Goal: Communication & Community: Connect with others

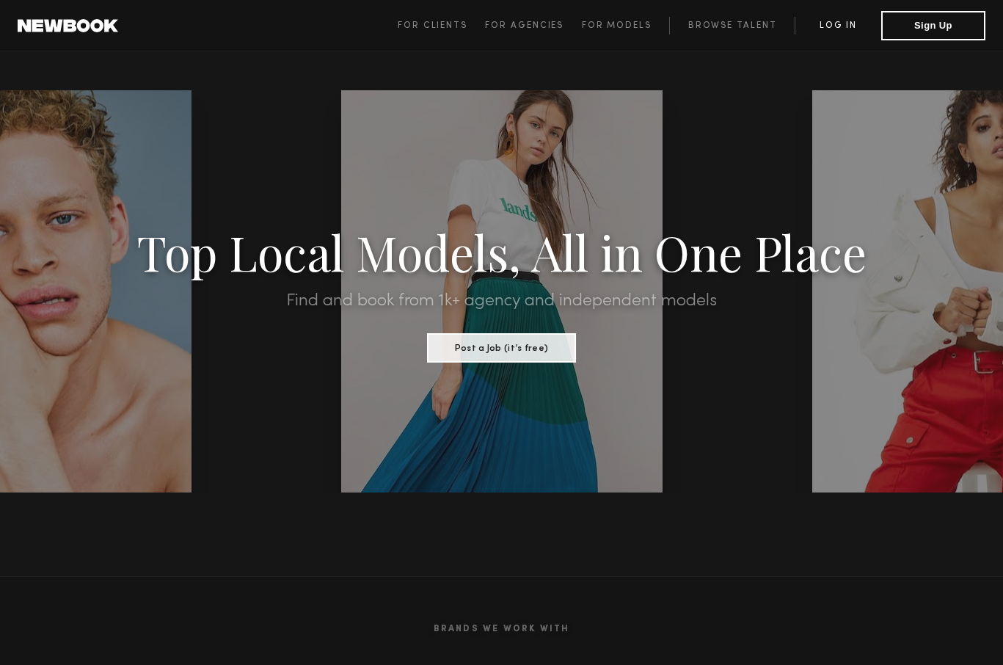
click at [844, 25] on link "Log in" at bounding box center [837, 26] width 87 height 18
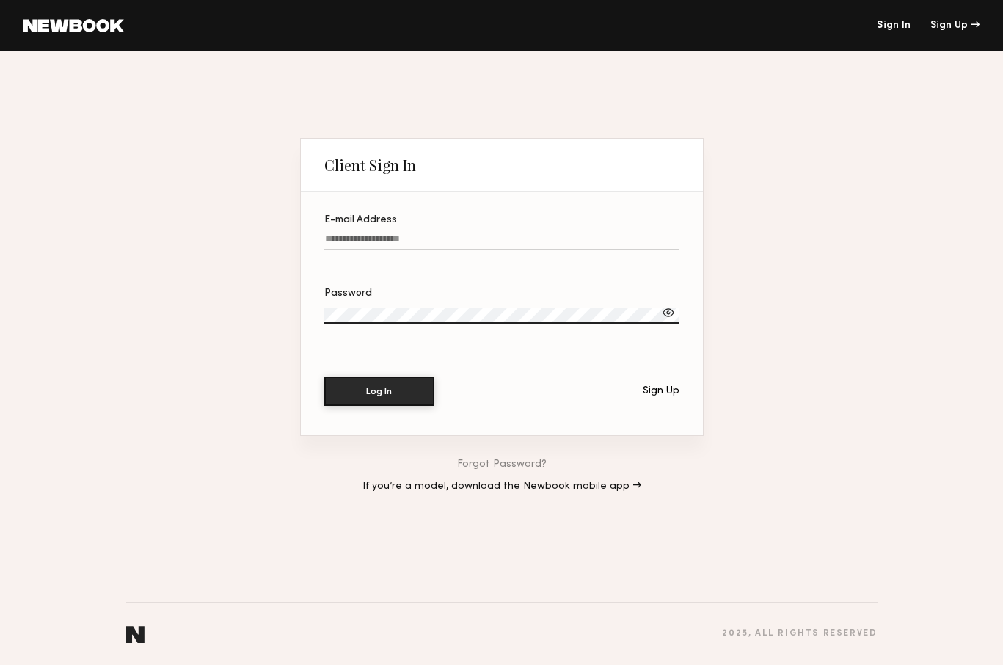
click at [377, 244] on input "E-mail Address" at bounding box center [501, 241] width 355 height 17
click at [324, 239] on input "********" at bounding box center [501, 241] width 355 height 17
click at [423, 243] on input "**********" at bounding box center [501, 241] width 355 height 17
type input "**********"
click at [370, 387] on button "Log In" at bounding box center [379, 390] width 110 height 29
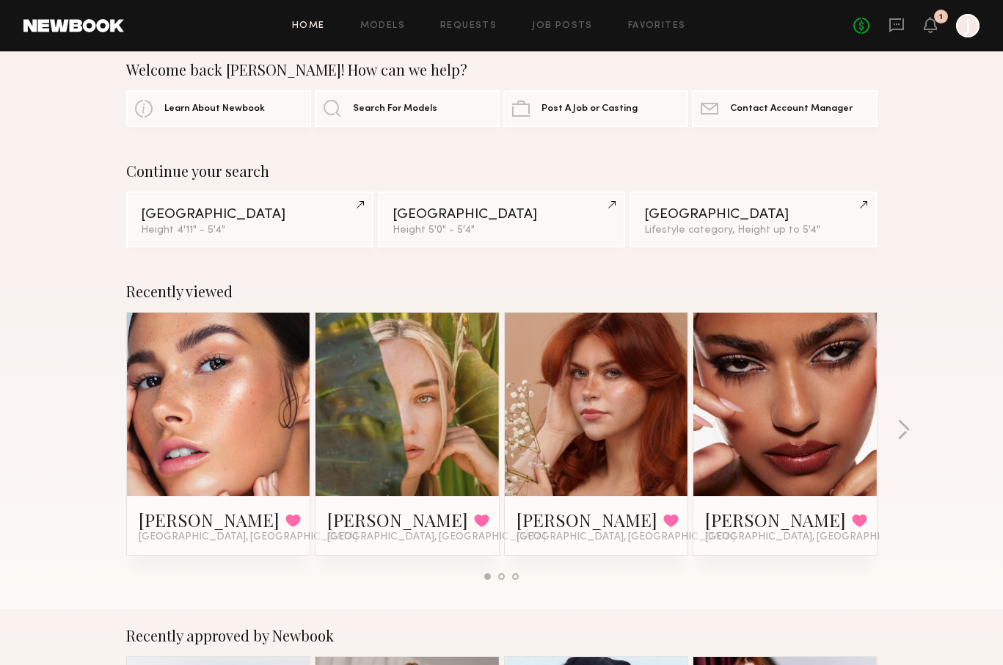
scroll to position [18, 0]
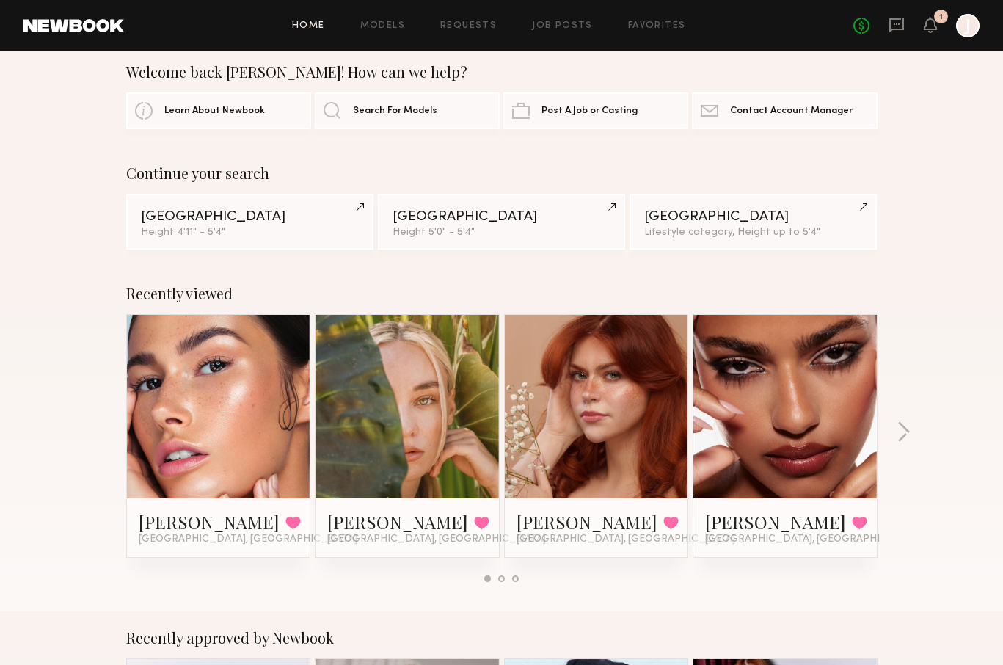
click at [246, 436] on link at bounding box center [218, 406] width 89 height 183
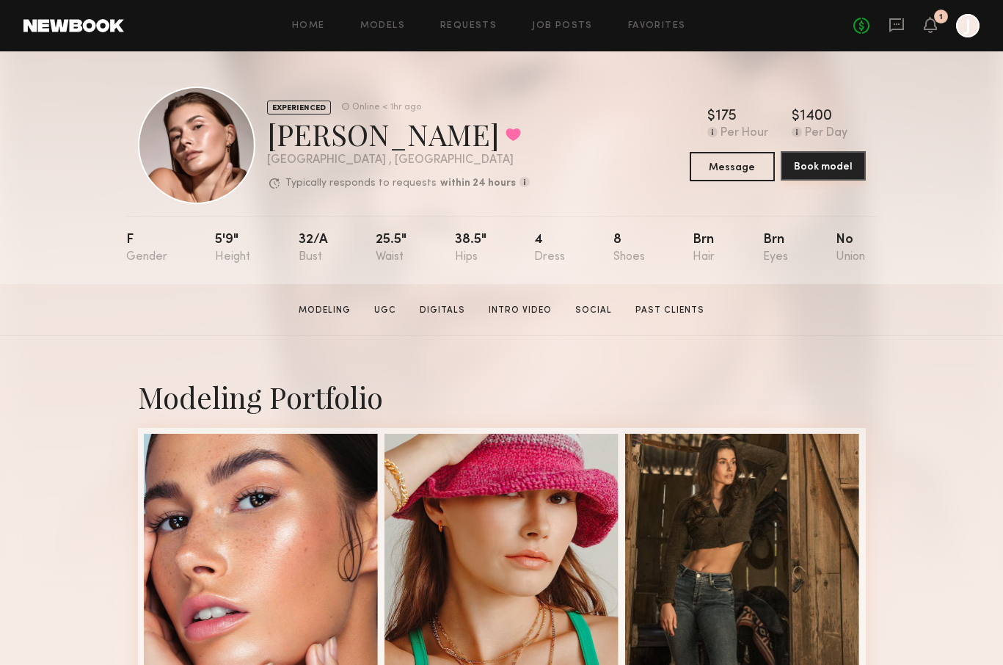
click at [815, 160] on button "Book model" at bounding box center [823, 165] width 85 height 29
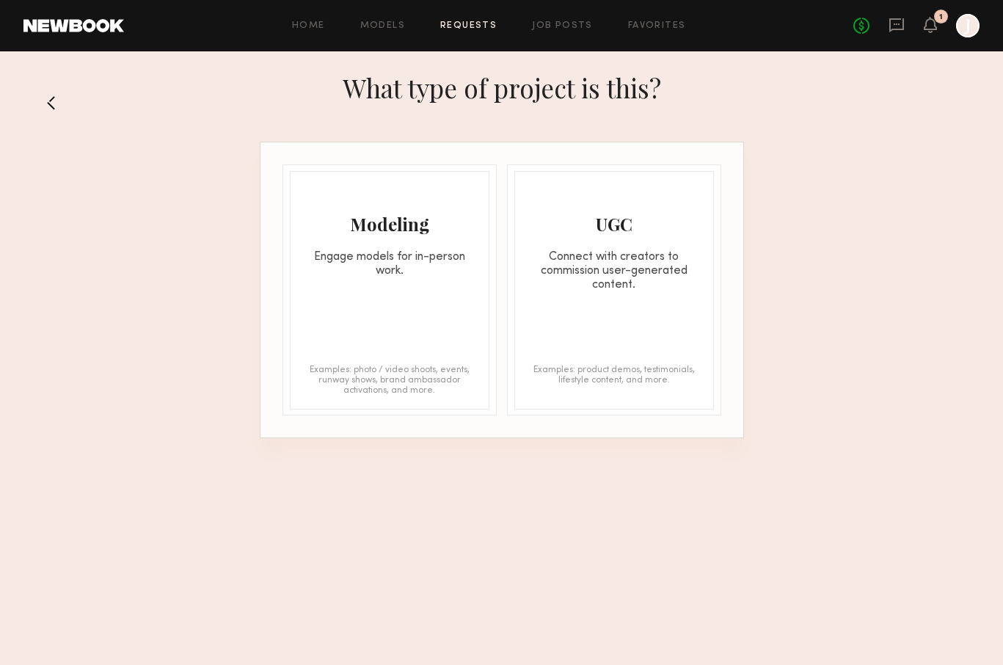
click at [392, 268] on div "Engage models for in-person work." at bounding box center [390, 264] width 198 height 28
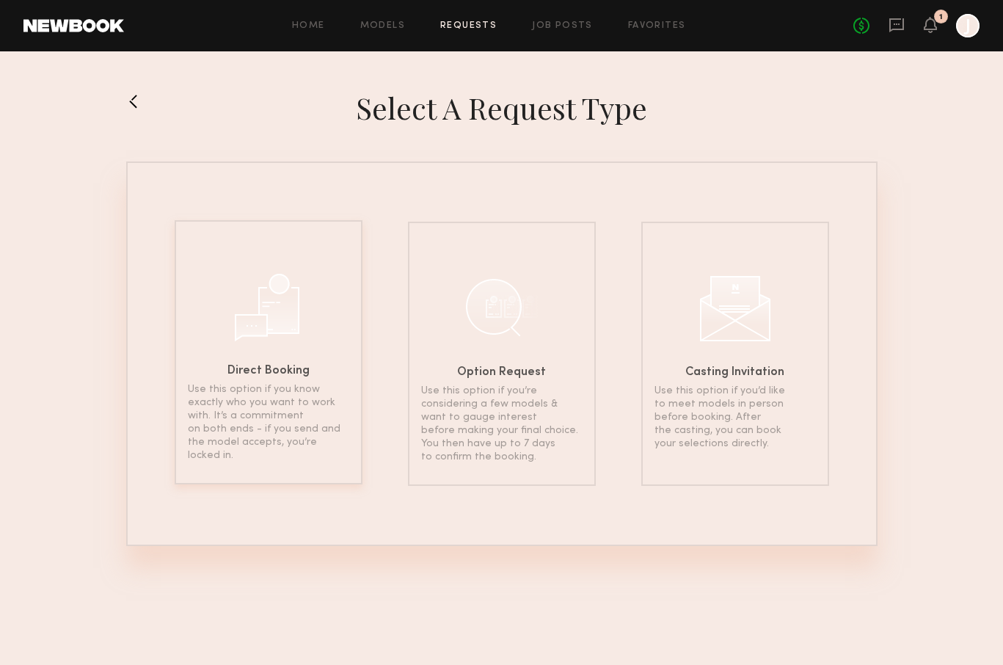
click at [306, 312] on div "Direct Booking Use this option if you know exactly who you want to work with. I…" at bounding box center [269, 352] width 188 height 264
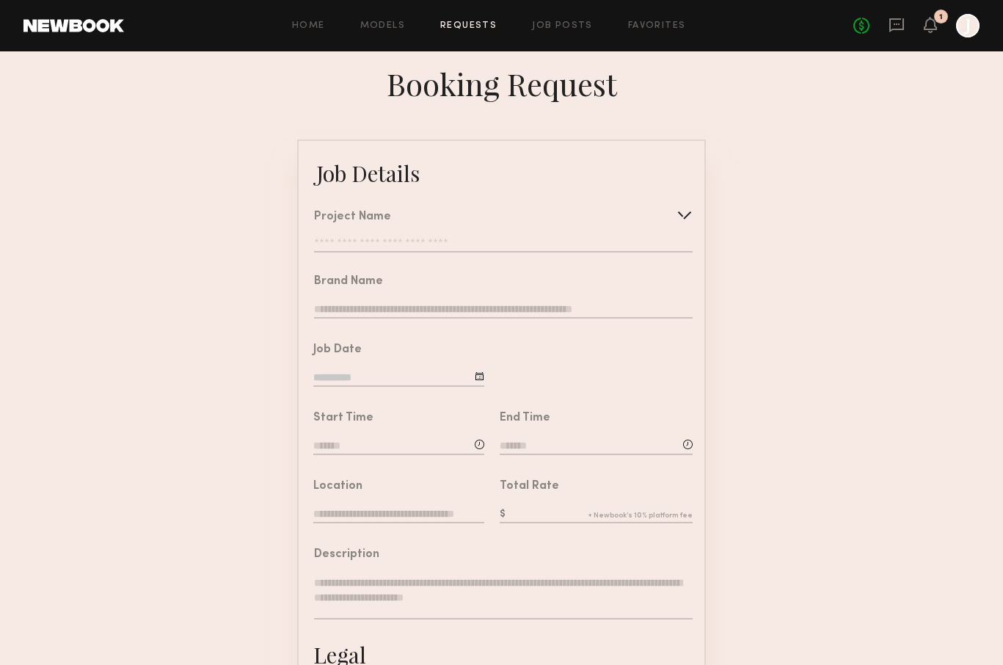
click at [372, 242] on input "text" at bounding box center [503, 245] width 379 height 15
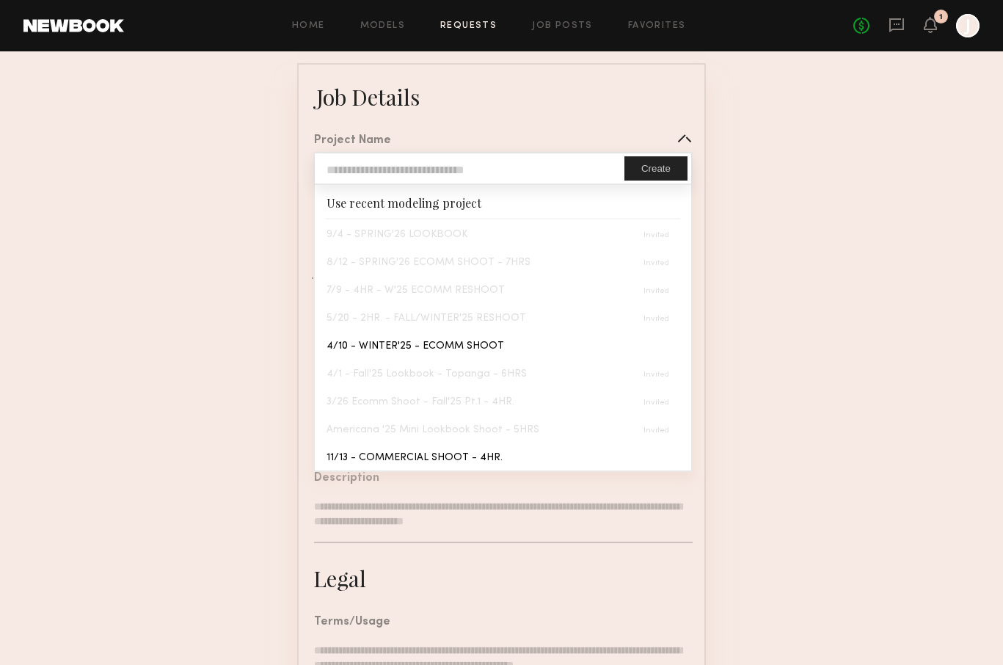
scroll to position [83, 0]
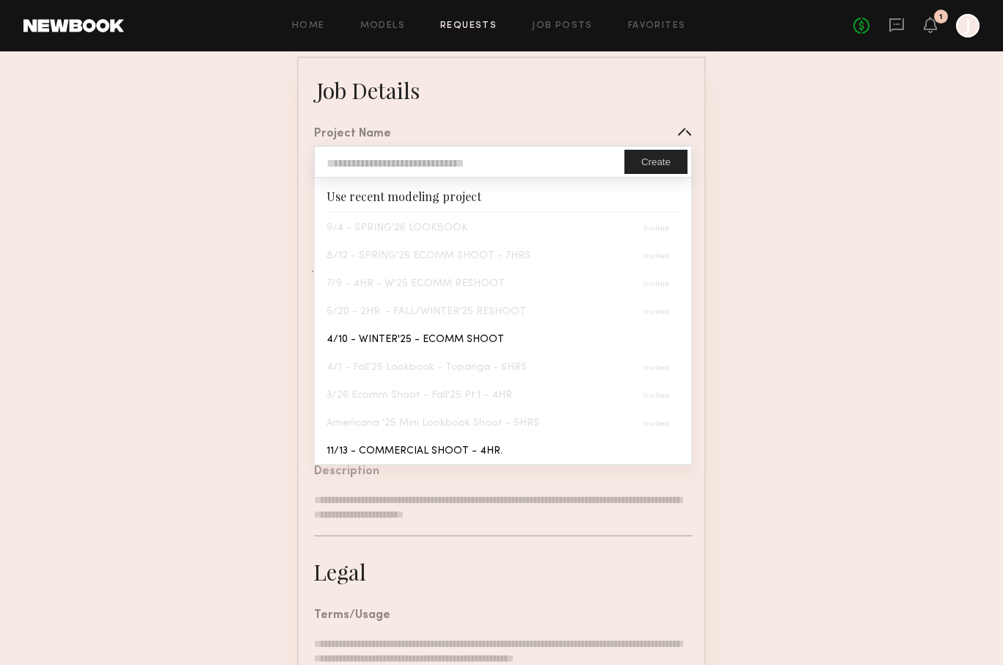
click at [592, 126] on div "Project Name Create Use recent modeling project 9/4 - SPRING'26 LOOKBOOK 8/12 -…" at bounding box center [496, 143] width 394 height 65
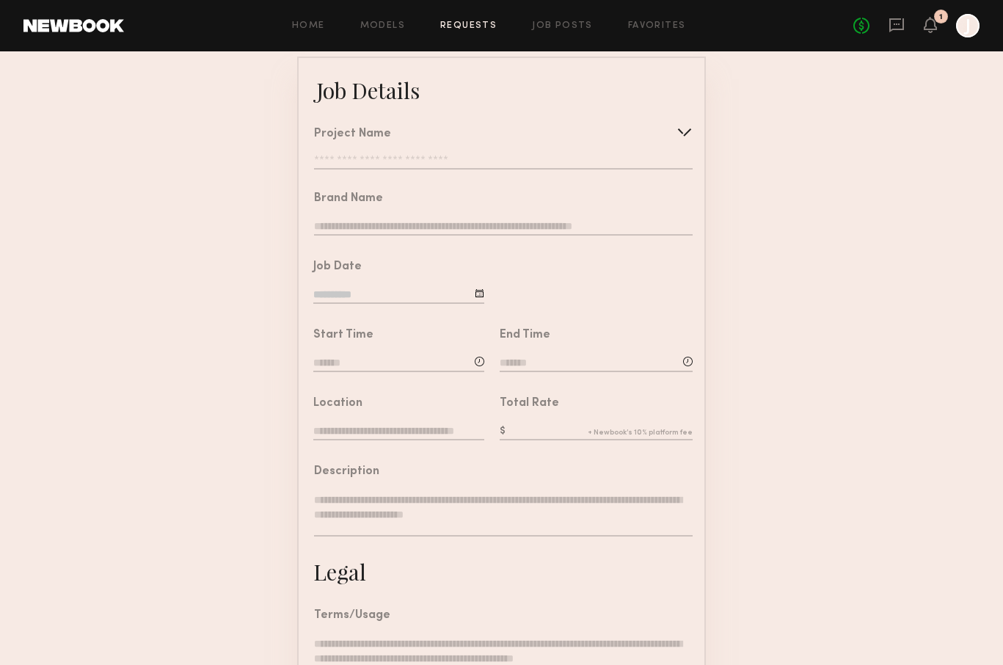
click at [359, 156] on input "text" at bounding box center [503, 162] width 379 height 15
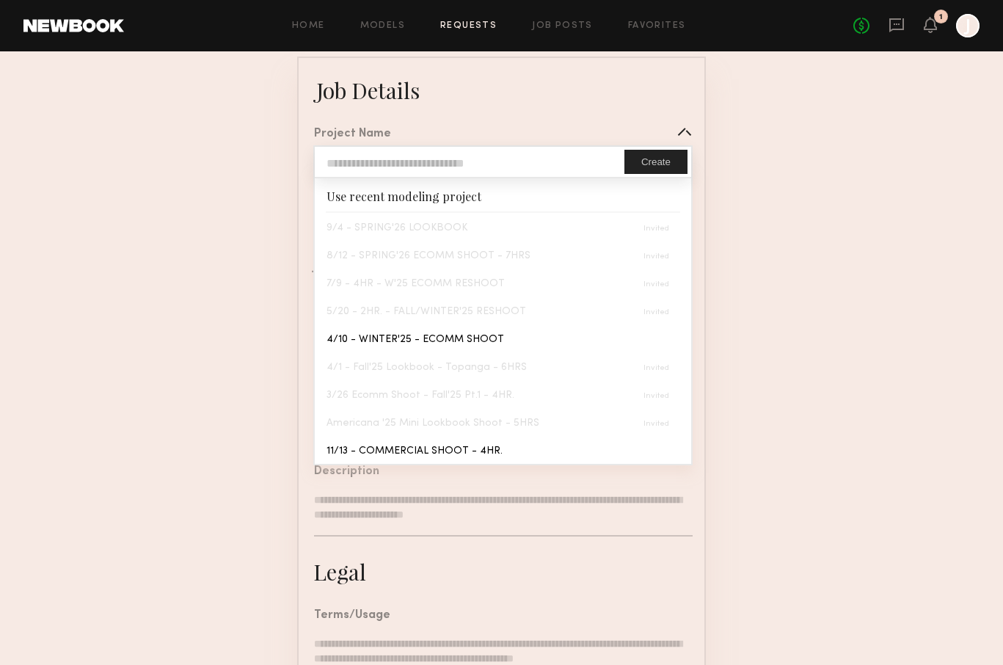
click at [365, 162] on input "text" at bounding box center [470, 162] width 310 height 30
click at [255, 244] on form "Job Details Project Name Create Use recent modeling project 9/4 - SPRING'26 LOO…" at bounding box center [501, 464] width 1003 height 817
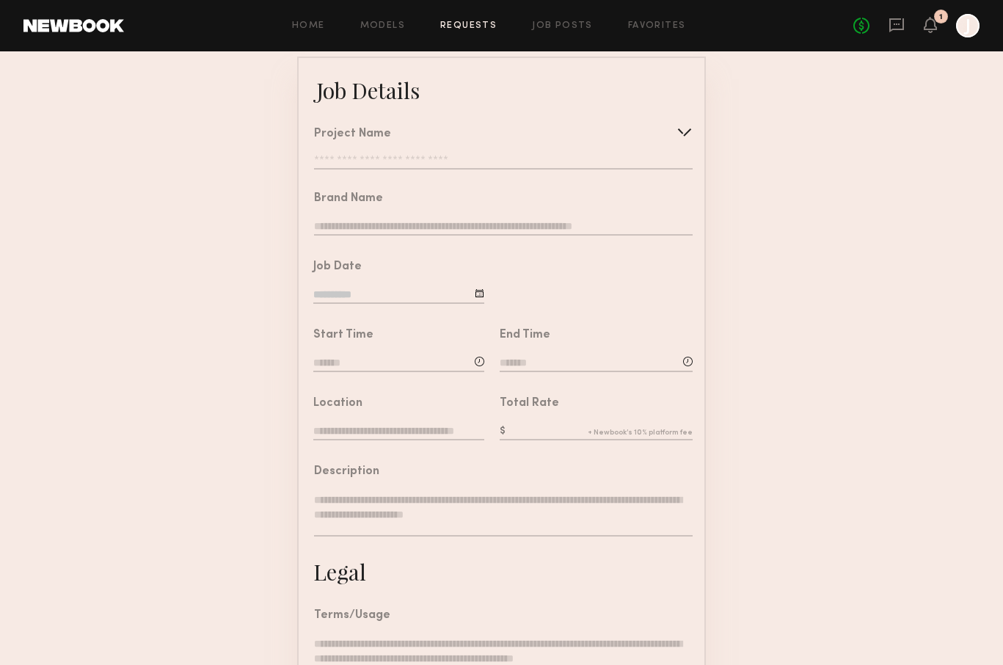
click at [477, 293] on div at bounding box center [480, 293] width 10 height 10
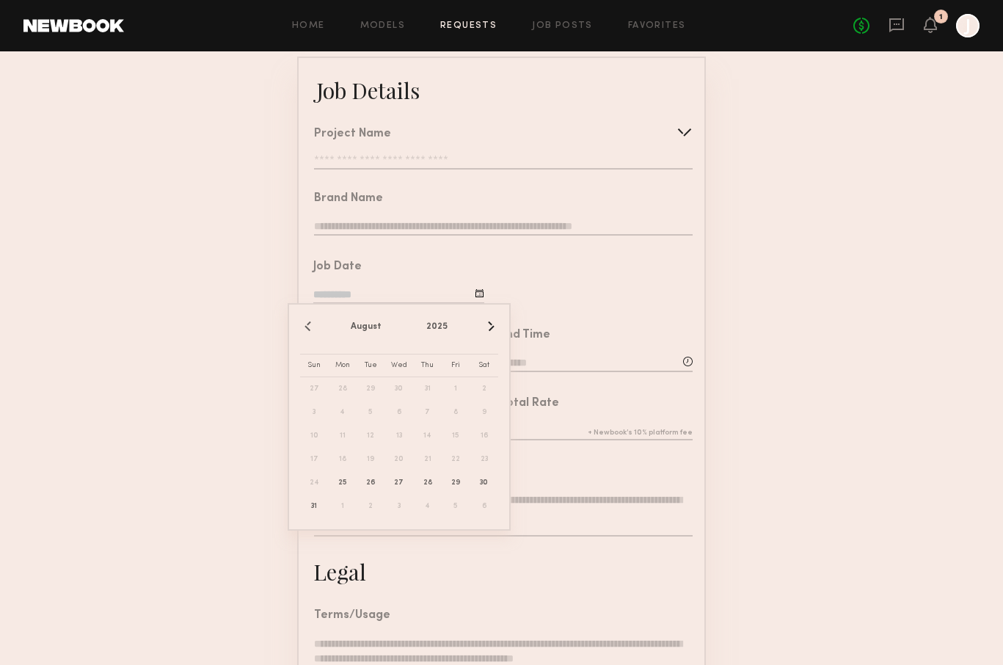
click at [431, 504] on span "4" at bounding box center [427, 505] width 23 height 23
click at [571, 180] on div "Brand Name" at bounding box center [496, 209] width 394 height 68
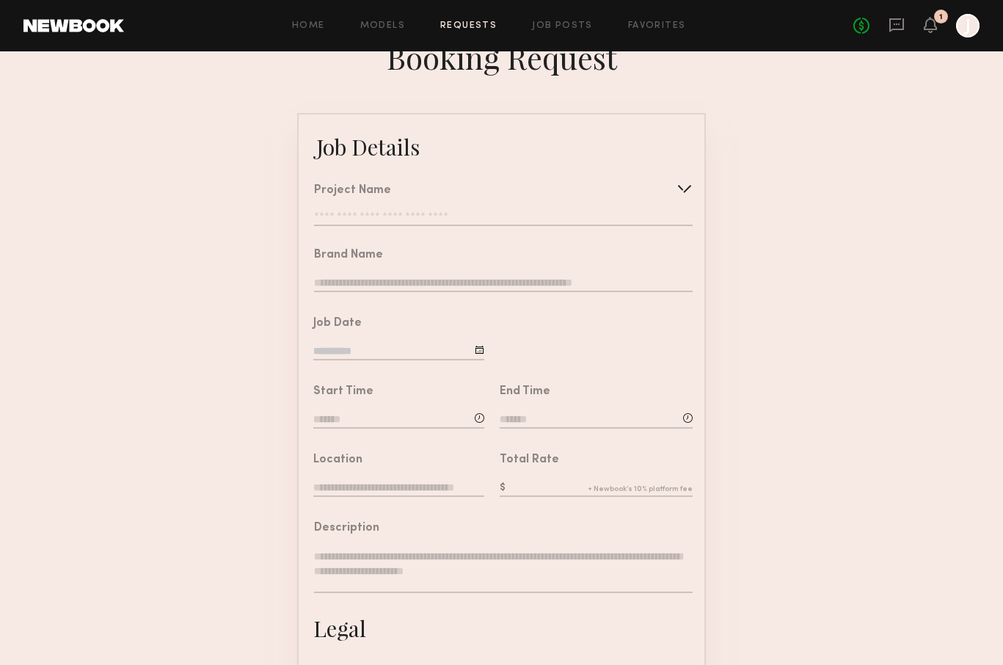
scroll to position [0, 0]
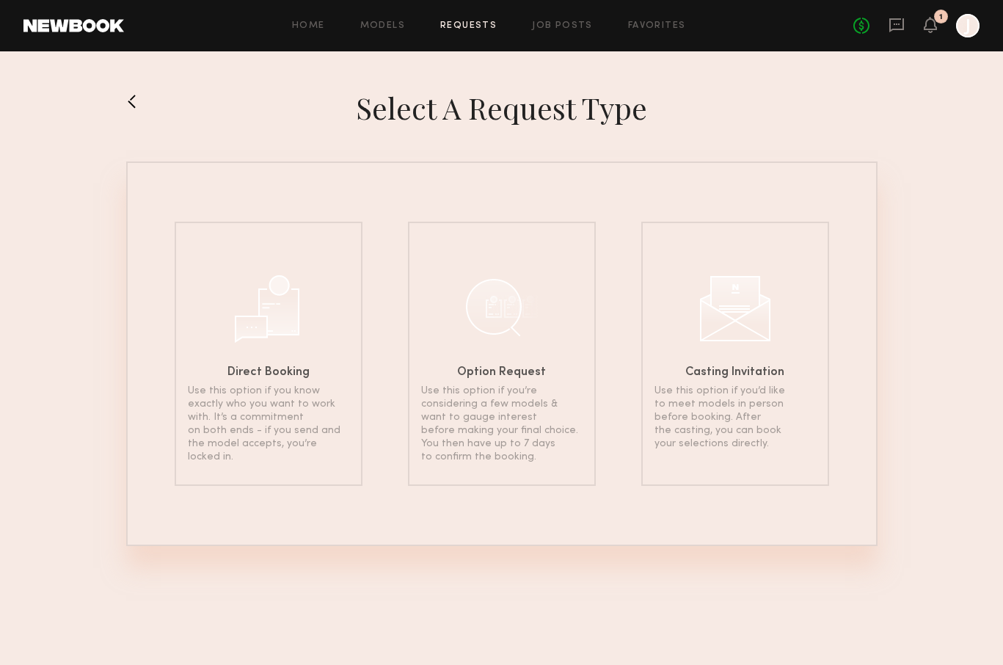
click at [130, 106] on button at bounding box center [137, 100] width 23 height 23
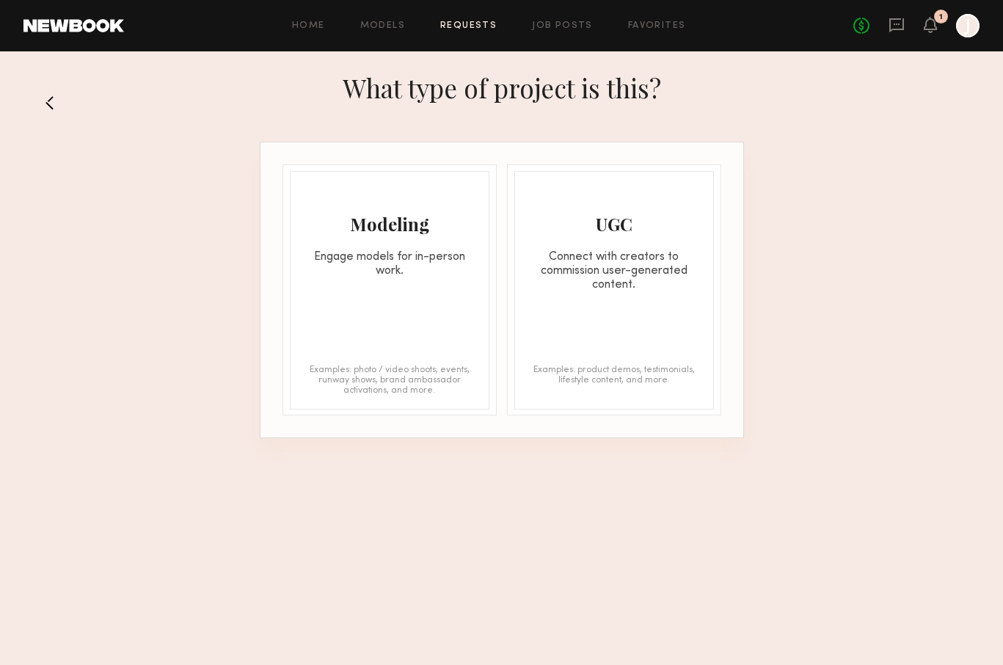
click at [52, 98] on button at bounding box center [55, 102] width 23 height 23
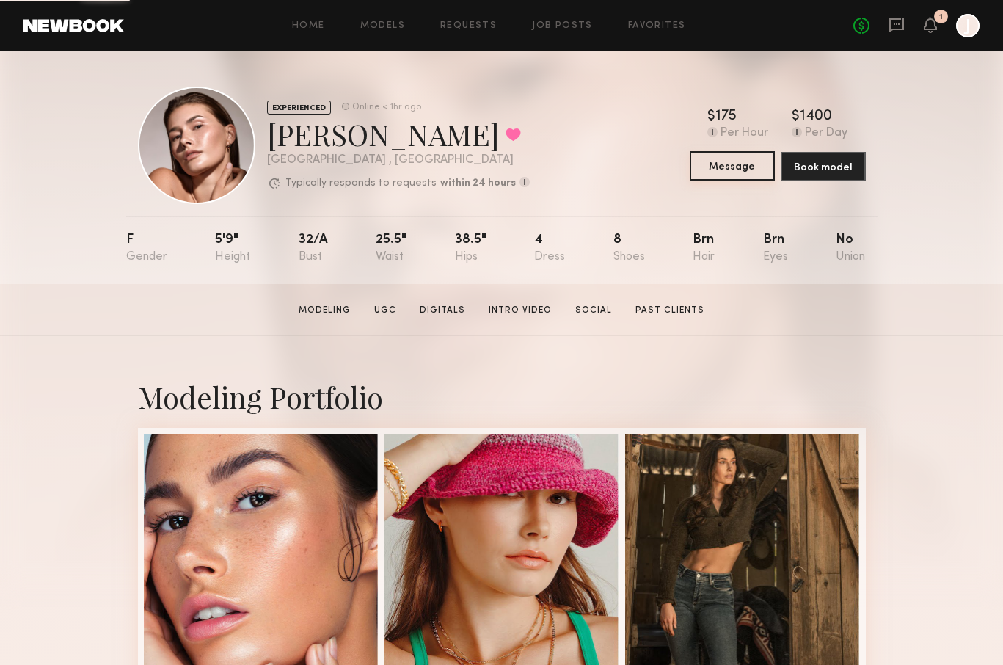
click at [731, 167] on button "Message" at bounding box center [732, 165] width 85 height 29
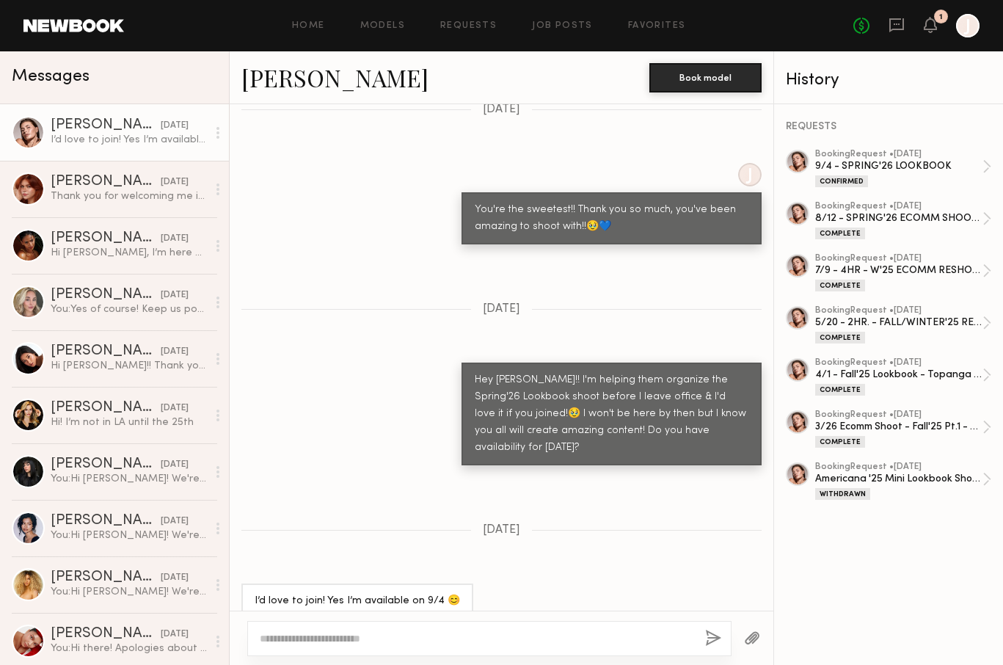
scroll to position [1152, 0]
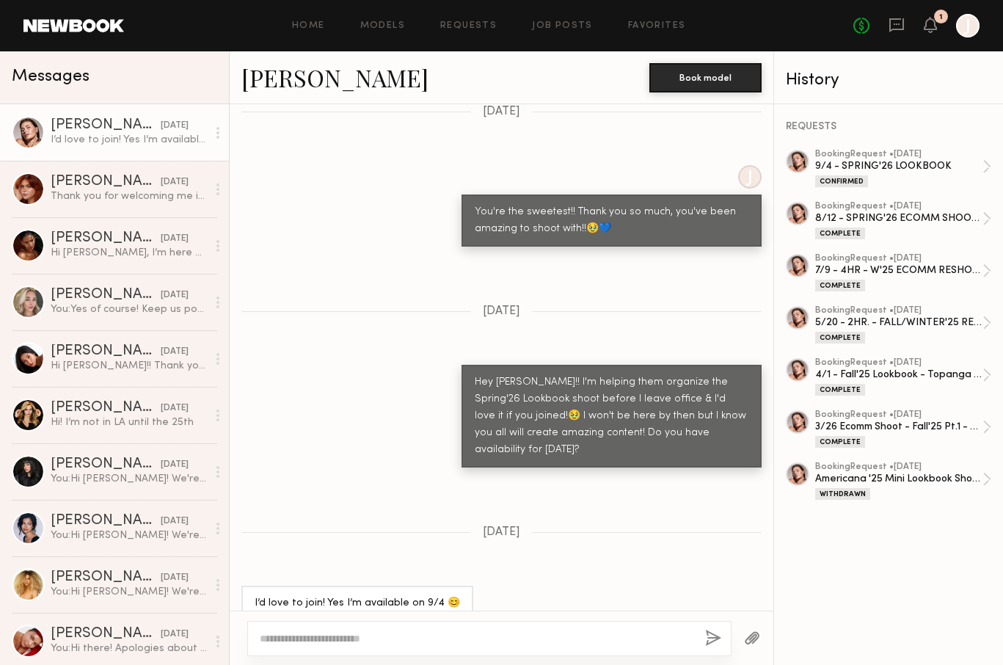
click at [348, 637] on textarea at bounding box center [477, 638] width 434 height 15
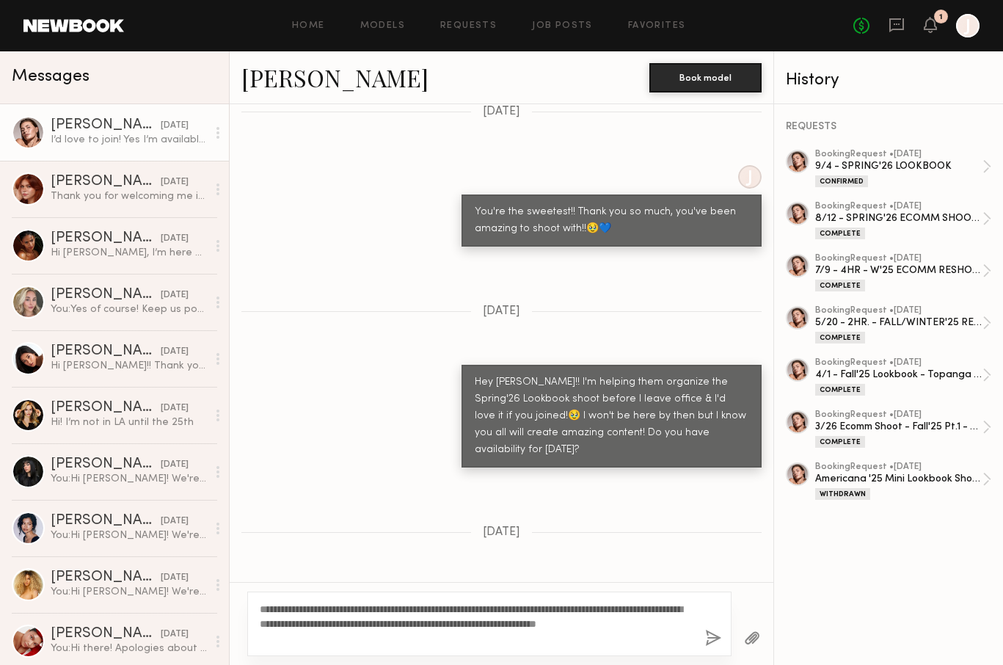
type textarea "**********"
click at [712, 635] on button "button" at bounding box center [713, 638] width 16 height 18
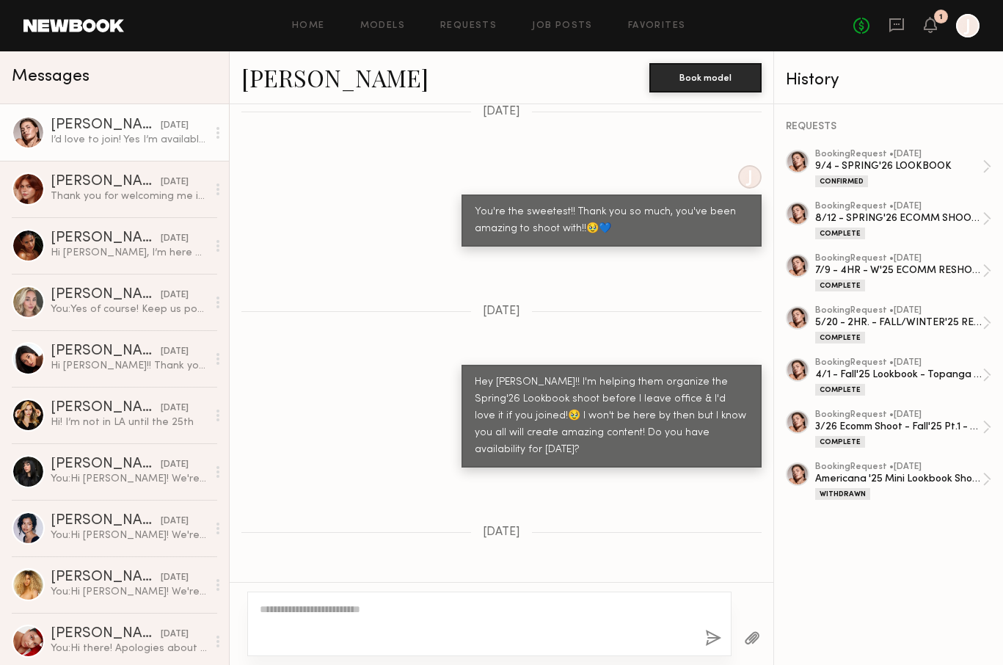
scroll to position [1497, 0]
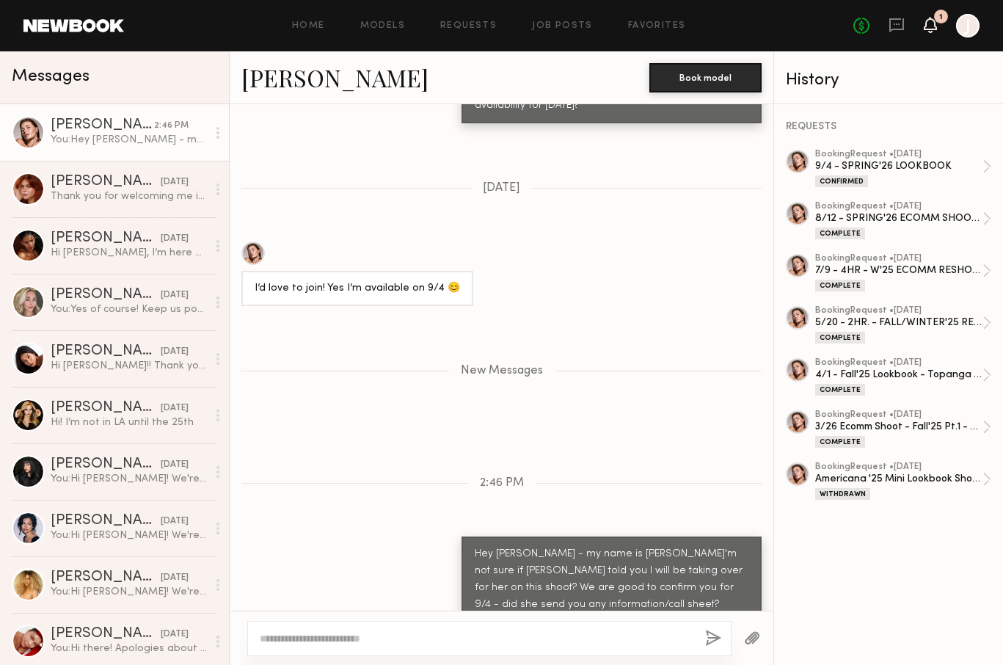
click at [932, 23] on icon at bounding box center [930, 24] width 12 height 10
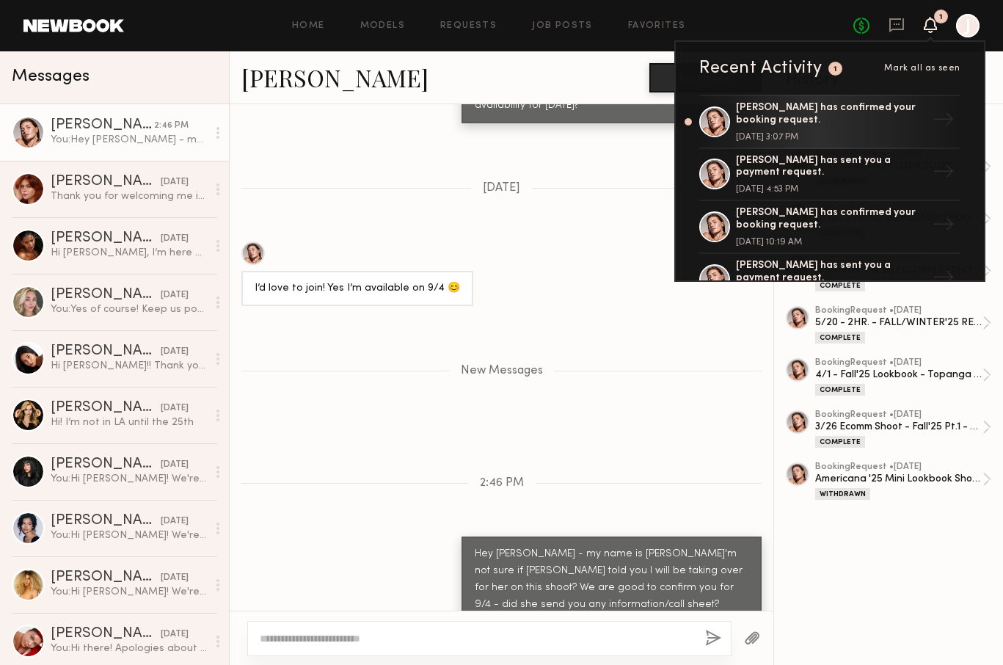
click at [606, 81] on div "[PERSON_NAME]" at bounding box center [445, 78] width 408 height 32
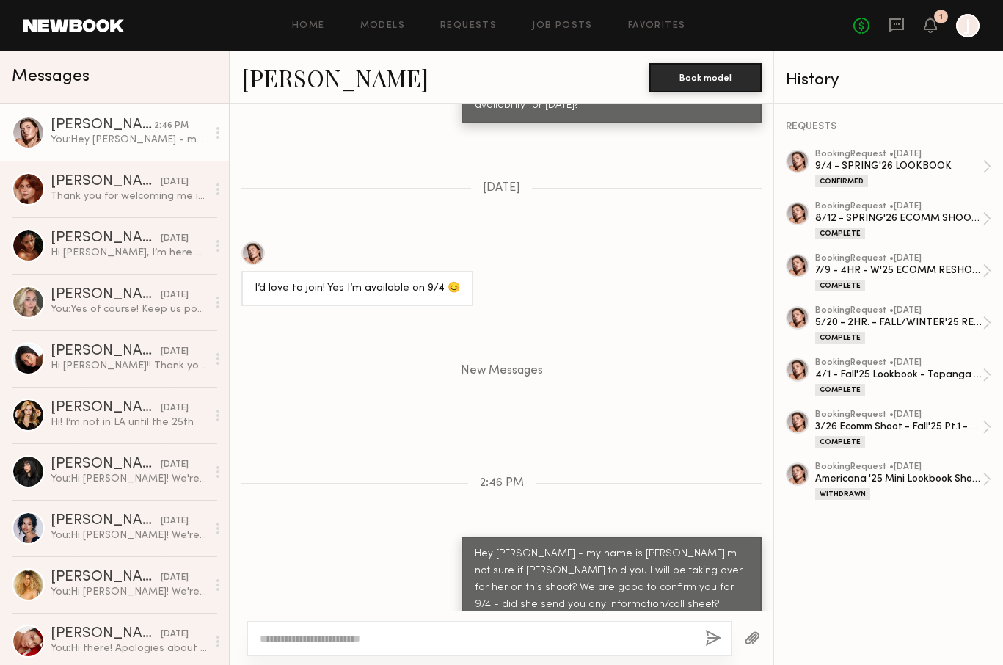
click at [752, 640] on button "button" at bounding box center [752, 638] width 16 height 18
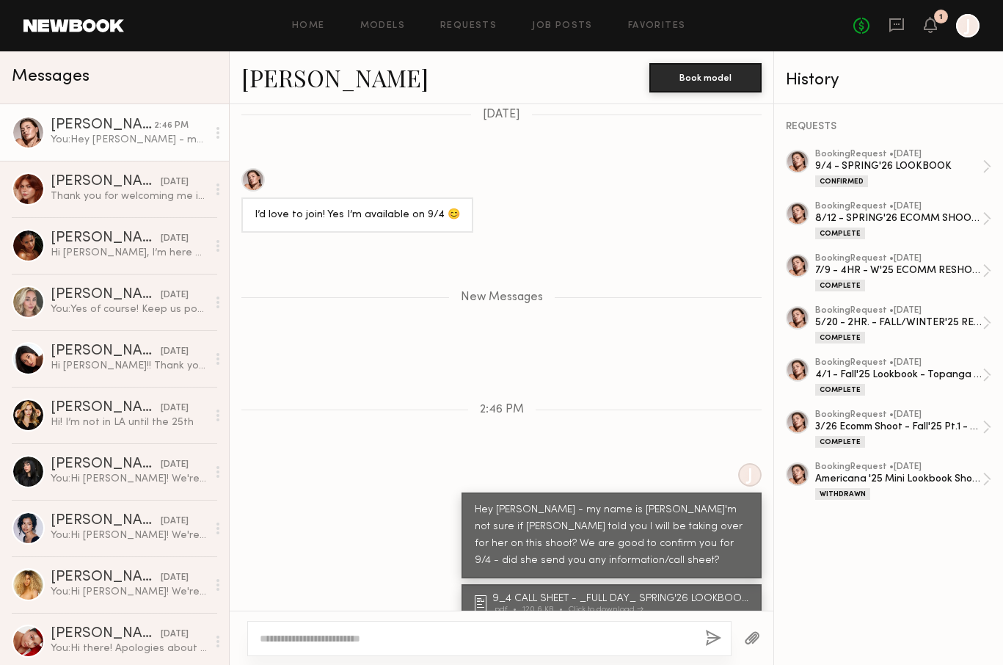
scroll to position [1628, 0]
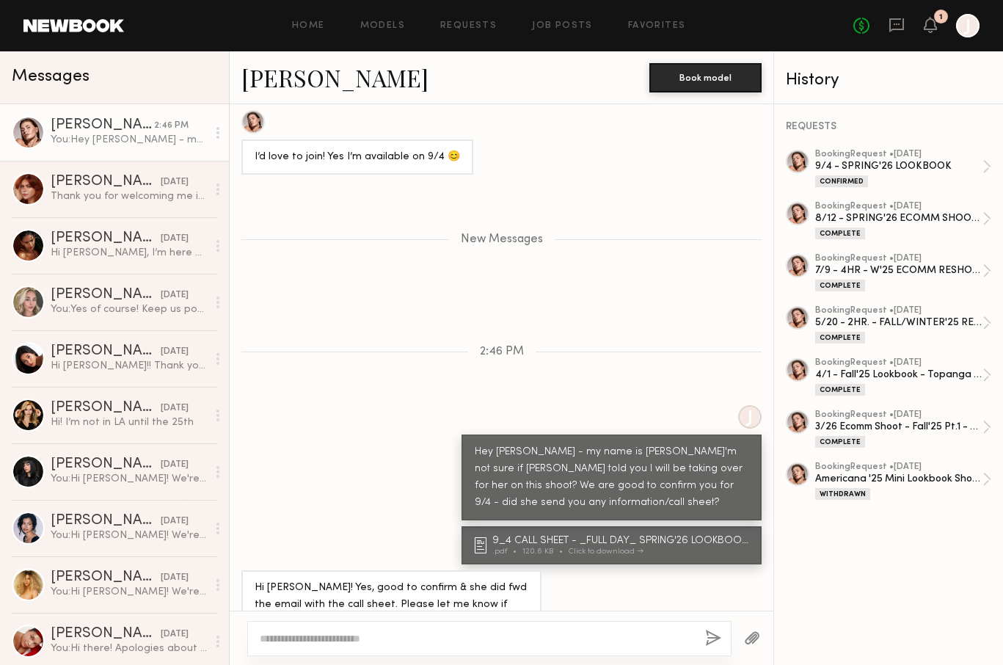
click at [363, 635] on textarea at bounding box center [477, 638] width 434 height 15
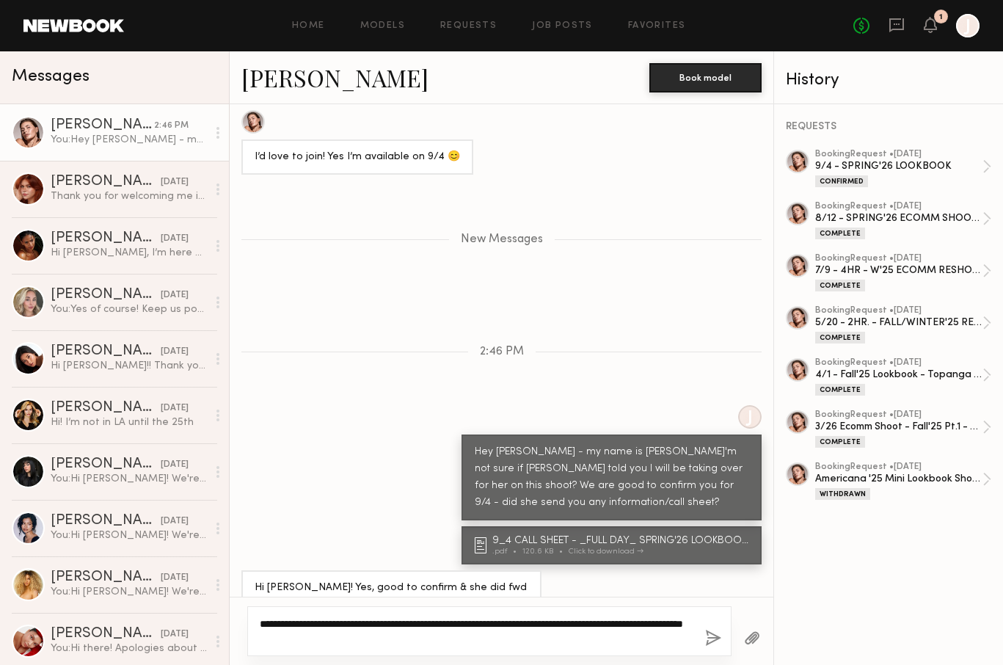
type textarea "**********"
click at [714, 635] on button "button" at bounding box center [713, 638] width 16 height 18
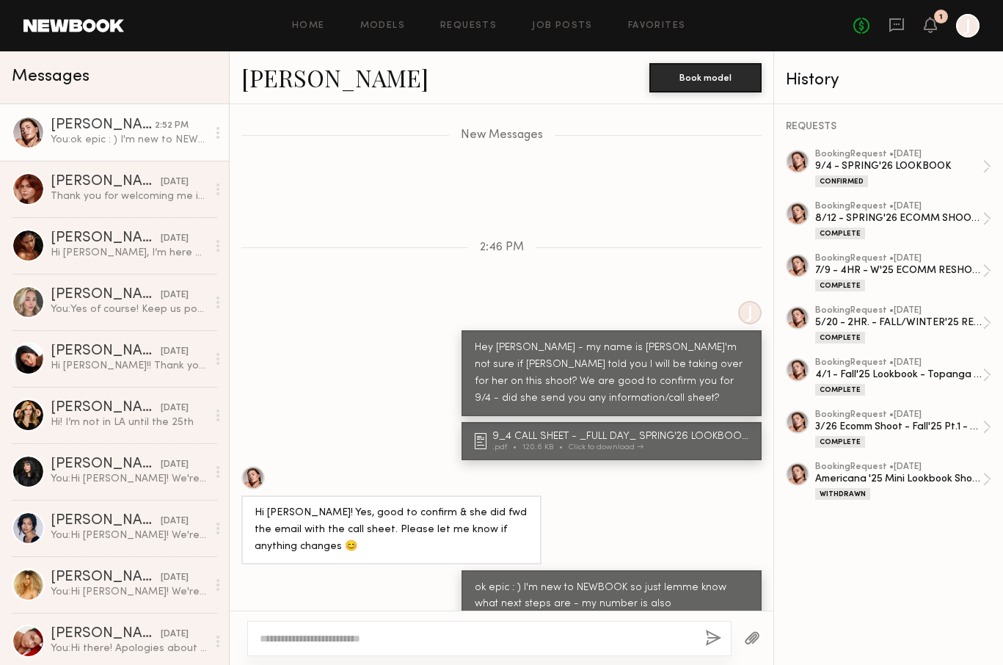
scroll to position [1824, 0]
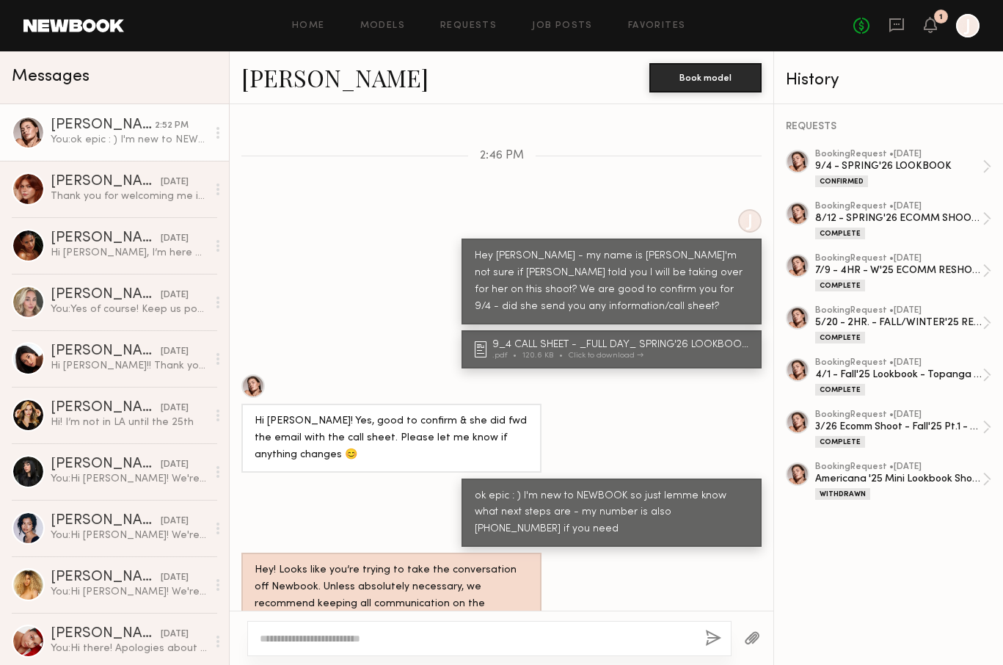
click at [462, 635] on textarea at bounding box center [477, 638] width 434 height 15
